Goal: Entertainment & Leisure: Browse casually

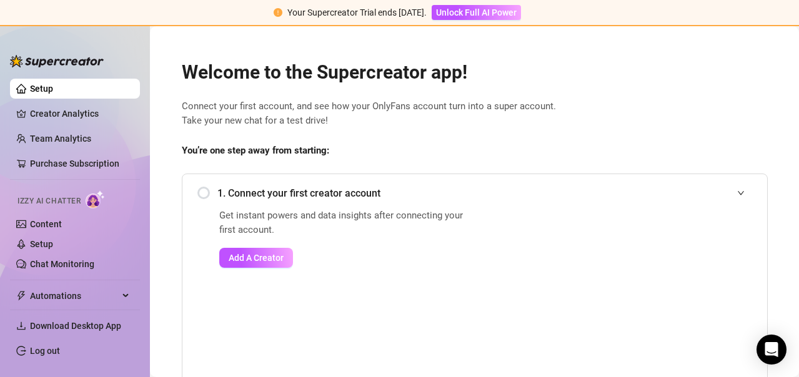
click at [188, 189] on div "1. Connect your first creator account Get instant powers and data insights afte…" at bounding box center [475, 297] width 586 height 246
click at [197, 191] on div "1. Connect your first creator account" at bounding box center [474, 193] width 555 height 31
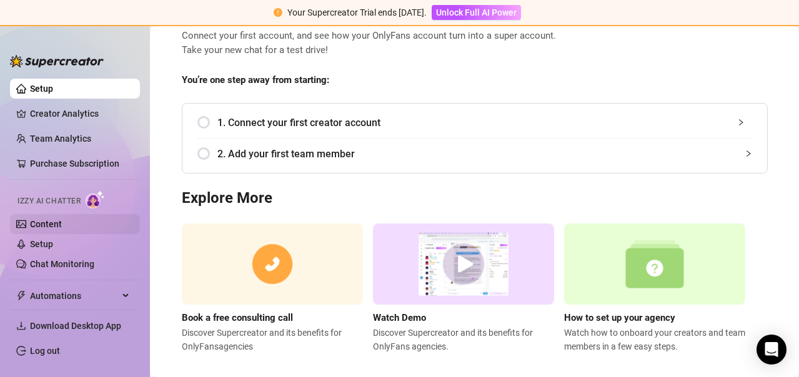
scroll to position [89, 0]
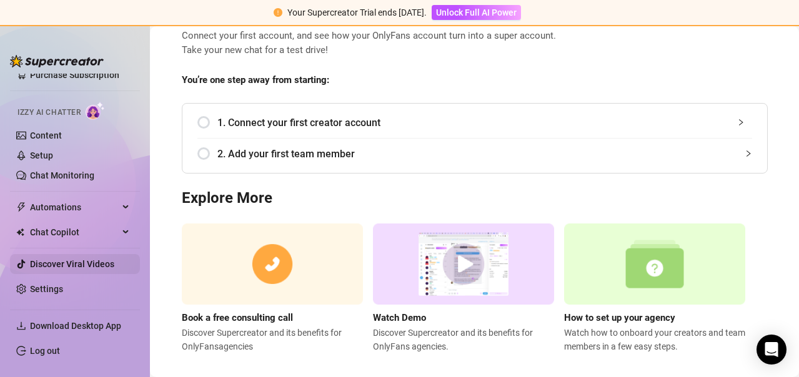
click at [77, 259] on link "Discover Viral Videos" at bounding box center [72, 264] width 84 height 10
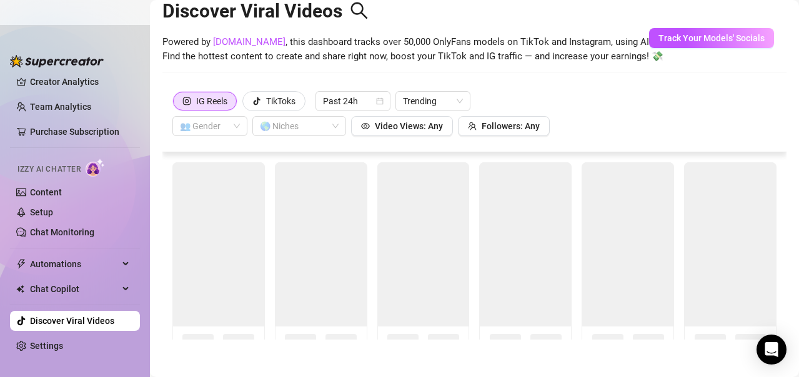
scroll to position [32, 0]
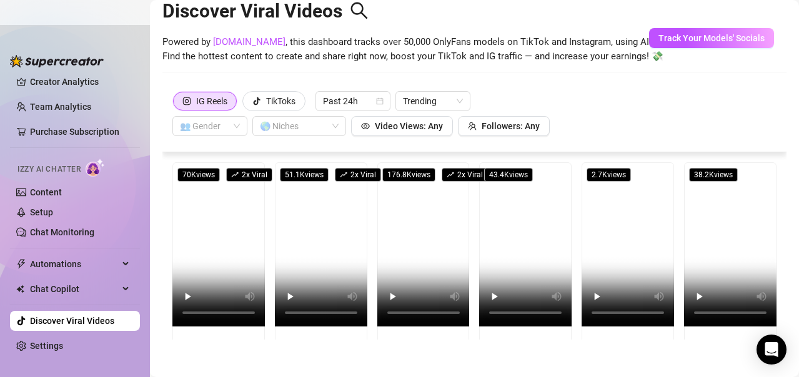
click at [544, 104] on div "IG Reels TikToks Past 24h Trending 👥 Gender 🌎 Niches Video Views: Any Followers…" at bounding box center [474, 119] width 624 height 65
click at [610, 84] on div "Discover Viral Videos Powered by [DOMAIN_NAME] , this dashboard tracks over 50,…" at bounding box center [474, 34] width 624 height 106
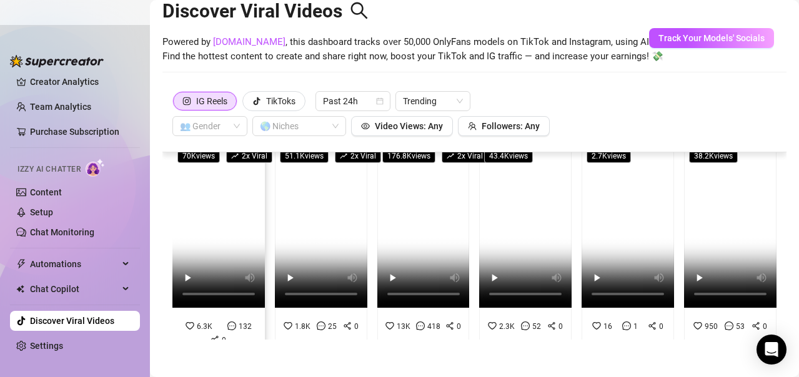
scroll to position [0, 0]
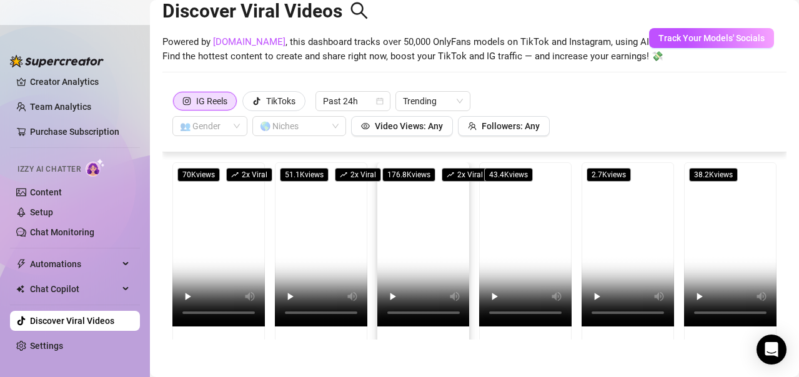
click at [399, 226] on video at bounding box center [423, 244] width 92 height 164
drag, startPoint x: 206, startPoint y: 209, endPoint x: 257, endPoint y: 250, distance: 66.3
click at [206, 209] on video at bounding box center [218, 244] width 92 height 164
click at [208, 221] on video at bounding box center [218, 244] width 92 height 164
click at [619, 86] on div "Discover Viral Videos Powered by [DOMAIN_NAME] , this dashboard tracks over 50,…" at bounding box center [474, 34] width 624 height 106
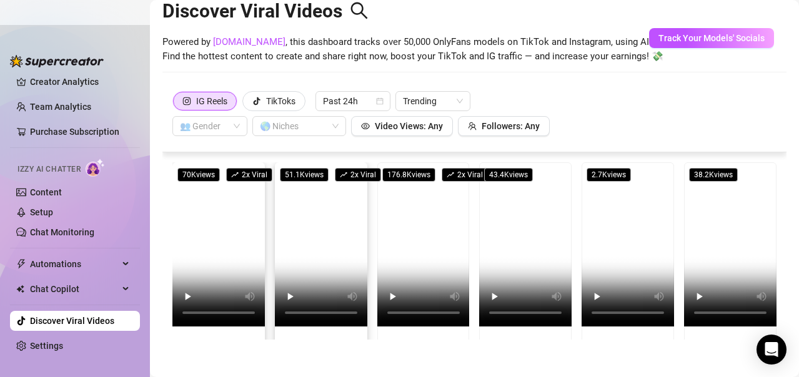
click at [589, 87] on div "Discover Viral Videos Powered by [DOMAIN_NAME] , this dashboard tracks over 50,…" at bounding box center [474, 34] width 624 height 106
click at [590, 99] on div "IG Reels TikToks Past 24h Trending 👥 Gender 🌎 Niches Video Views: Any Followers…" at bounding box center [474, 113] width 604 height 45
click at [594, 114] on div "IG Reels TikToks Past 24h Trending 👥 Gender 🌎 Niches Video Views: Any Followers…" at bounding box center [474, 113] width 604 height 45
click at [592, 84] on div "Discover Viral Videos Powered by [DOMAIN_NAME] , this dashboard tracks over 50,…" at bounding box center [474, 34] width 624 height 106
click at [592, 74] on div "Discover Viral Videos Powered by [DOMAIN_NAME] , this dashboard tracks over 50,…" at bounding box center [474, 34] width 624 height 106
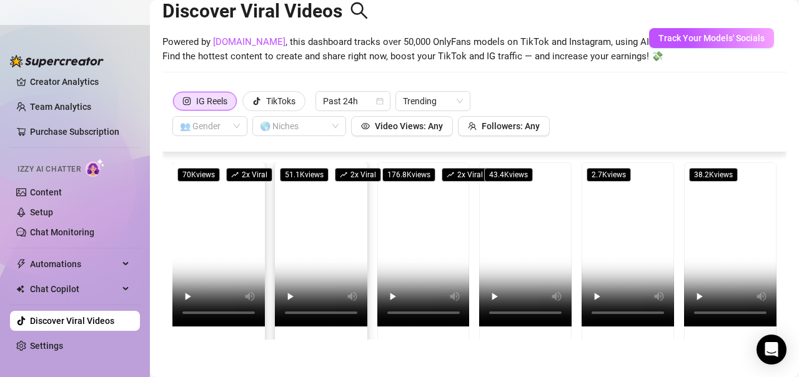
click at [591, 94] on div "IG Reels TikToks Past 24h Trending 👥 Gender 🌎 Niches Video Views: Any Followers…" at bounding box center [474, 113] width 604 height 45
click at [595, 88] on div "IG Reels TikToks Past 24h Trending 👥 Gender 🌎 Niches Video Views: Any Followers…" at bounding box center [474, 119] width 624 height 65
click at [594, 104] on div "IG Reels TikToks Past 24h Trending 👥 Gender 🌎 Niches Video Views: Any Followers…" at bounding box center [474, 113] width 604 height 45
